Goal: Register for event/course

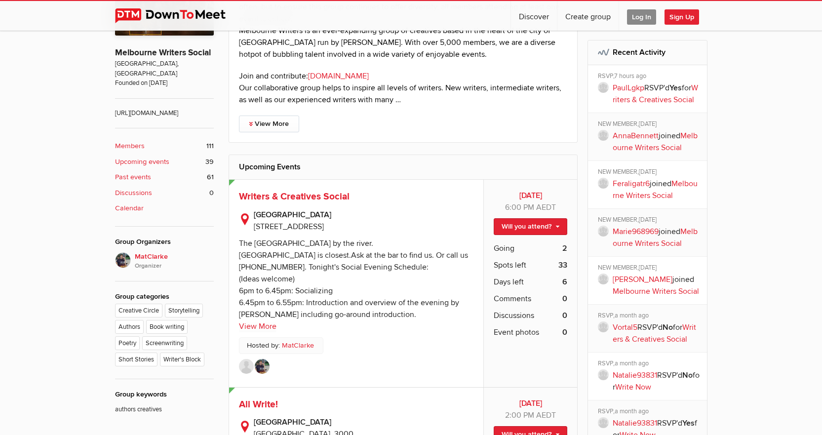
scroll to position [296, 0]
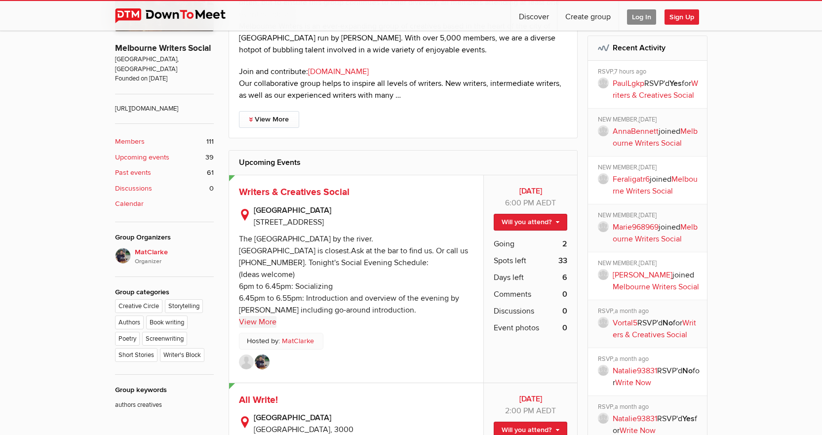
click at [255, 319] on link "View More" at bounding box center [258, 322] width 38 height 12
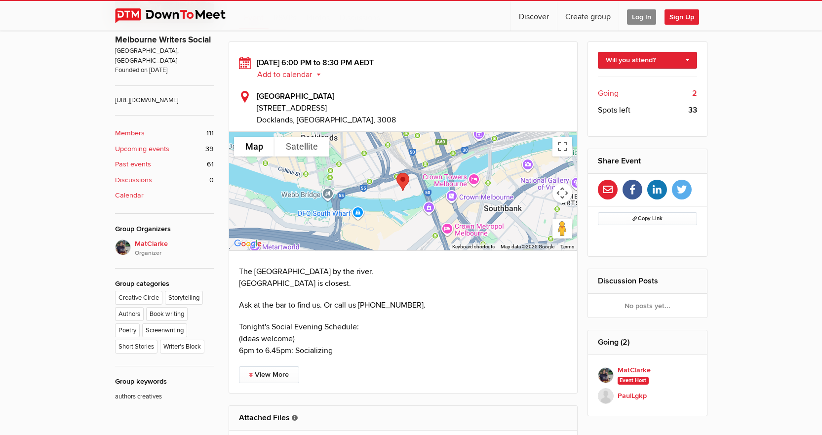
scroll to position [444, 0]
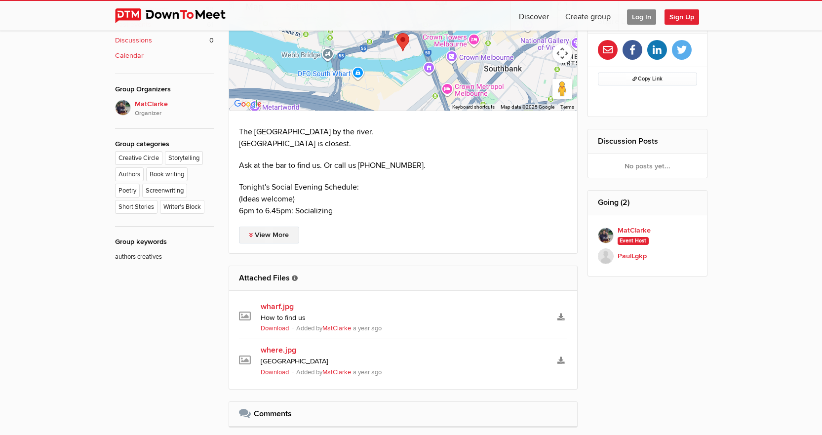
click at [277, 239] on link "View More" at bounding box center [269, 235] width 60 height 17
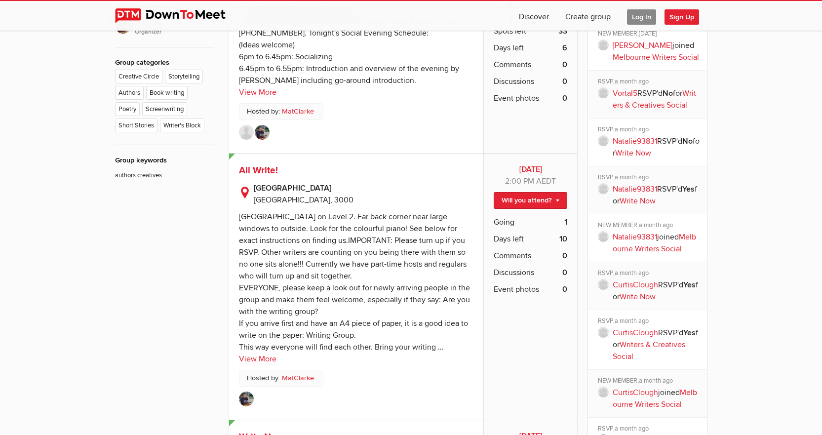
scroll to position [592, 0]
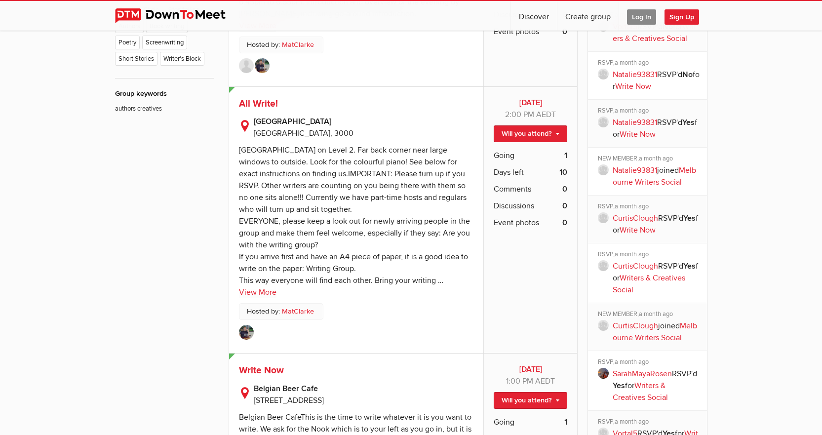
click at [267, 285] on sp-text-read-more "[GEOGRAPHIC_DATA] on Level 2. Far back corner near large windows to outside. Lo…" at bounding box center [356, 218] width 235 height 159
click at [268, 292] on link "View More" at bounding box center [258, 292] width 38 height 12
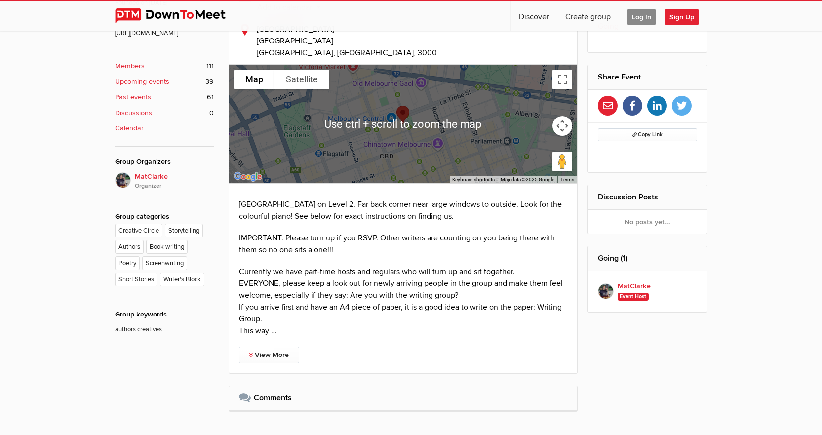
scroll to position [384, 0]
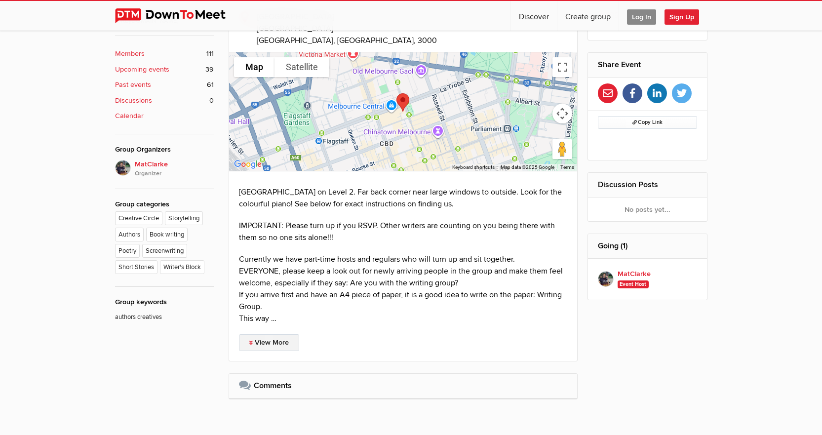
click at [256, 341] on link "View More" at bounding box center [269, 342] width 60 height 17
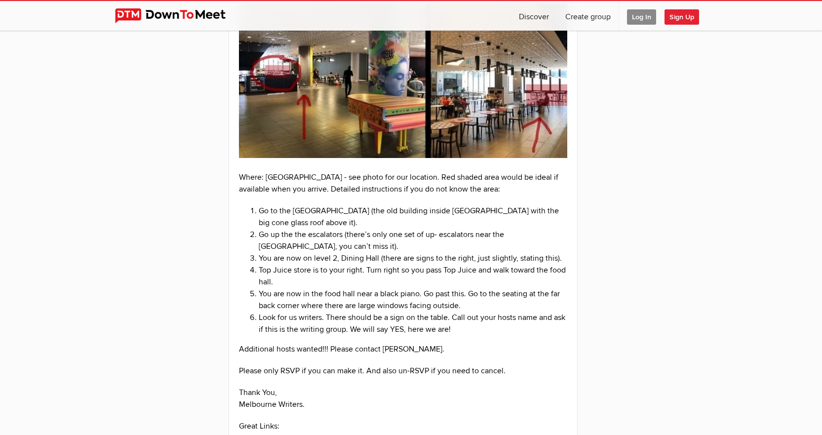
scroll to position [1026, 0]
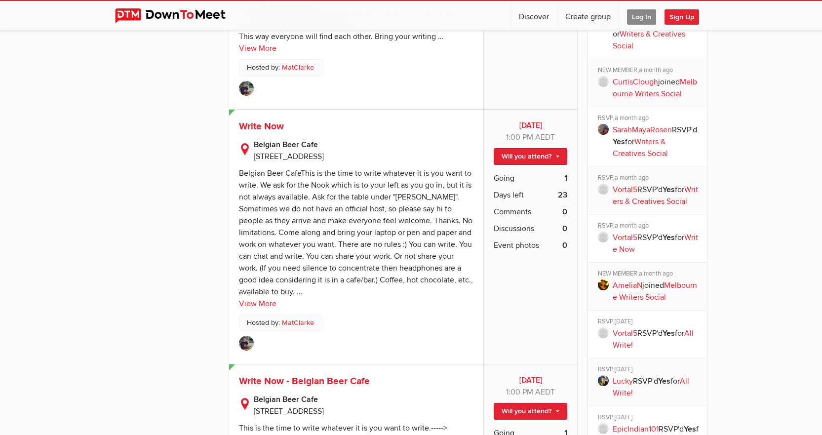
scroll to position [839, 0]
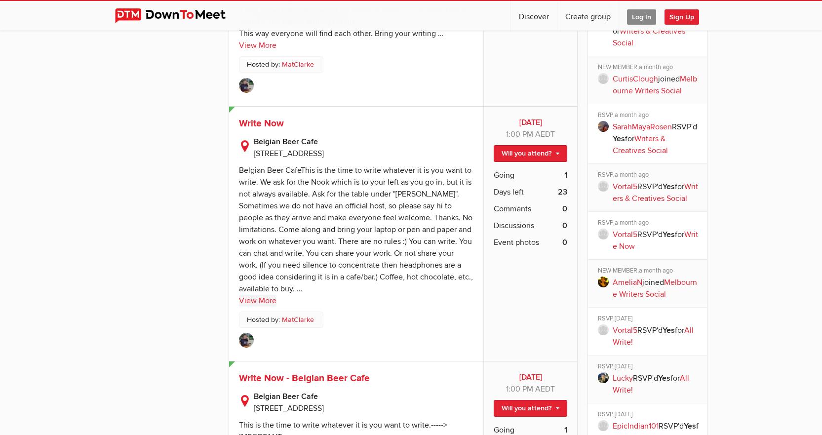
click at [257, 303] on link "View More" at bounding box center [258, 301] width 38 height 12
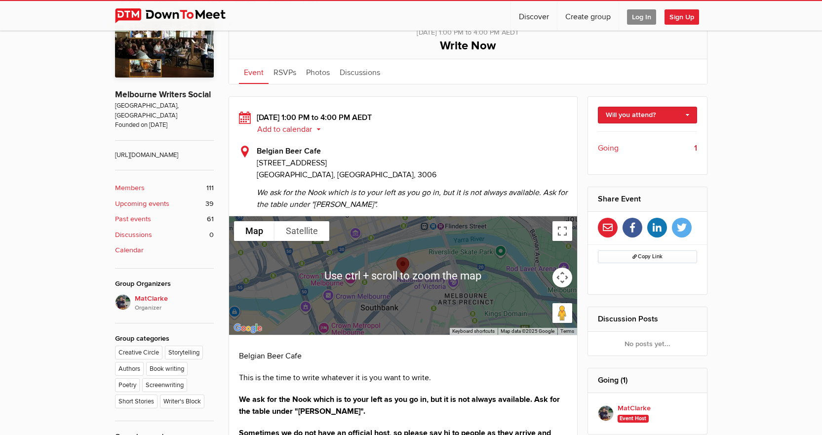
scroll to position [247, 0]
